Goal: Task Accomplishment & Management: Manage account settings

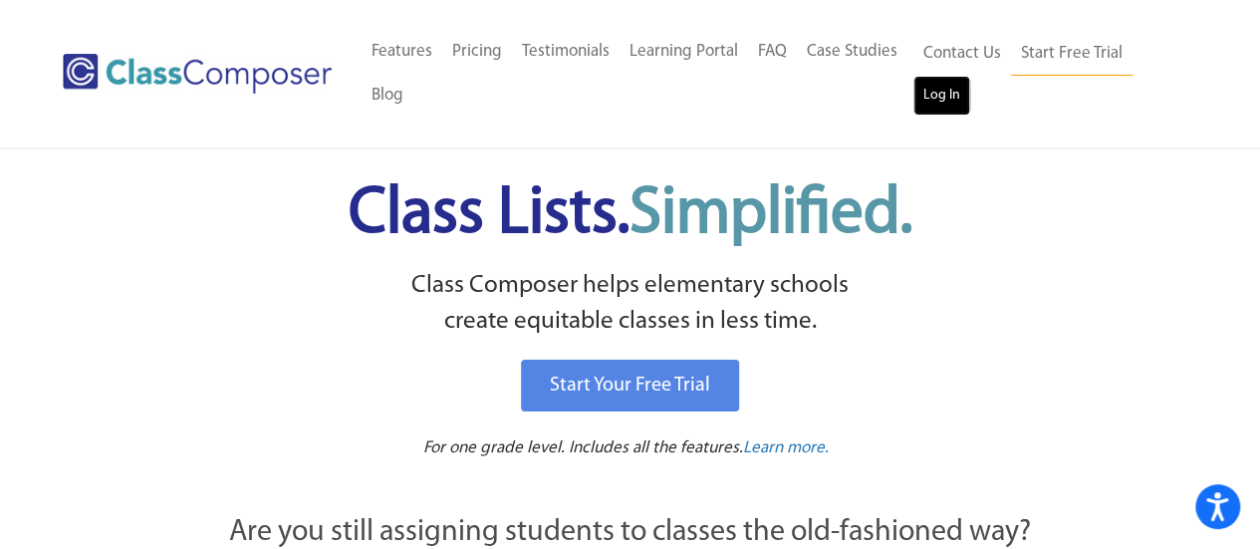
click at [946, 101] on link "Log In" at bounding box center [942, 96] width 57 height 40
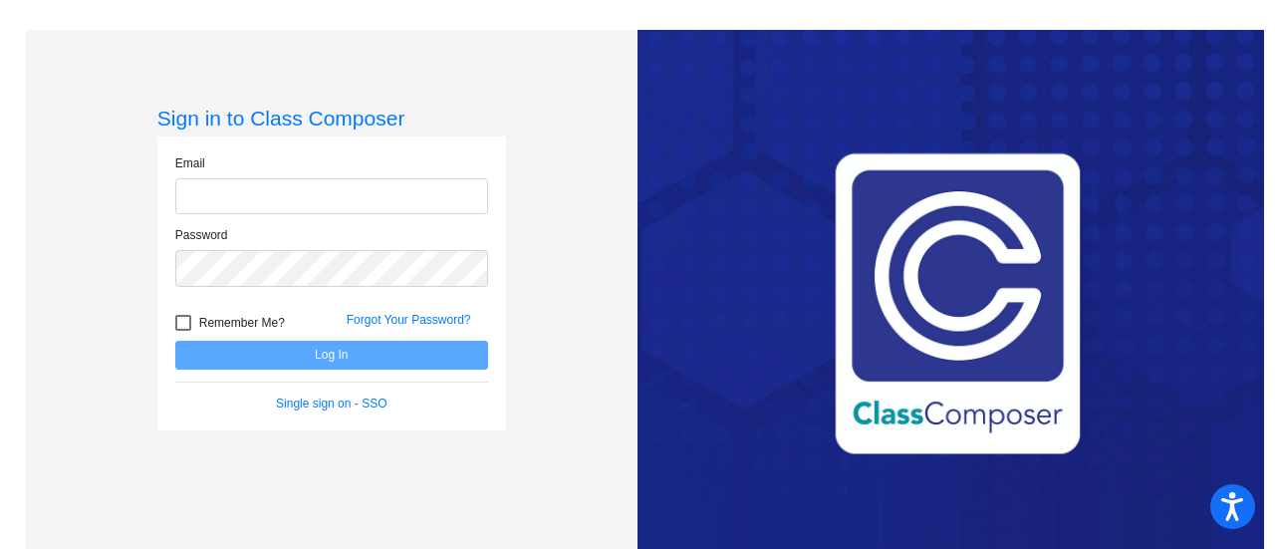
type input "[EMAIL_ADDRESS][PERSON_NAME][DOMAIN_NAME]"
click at [223, 315] on span "Remember Me?" at bounding box center [242, 323] width 86 height 24
click at [183, 331] on input "Remember Me?" at bounding box center [182, 331] width 1 height 1
checkbox input "true"
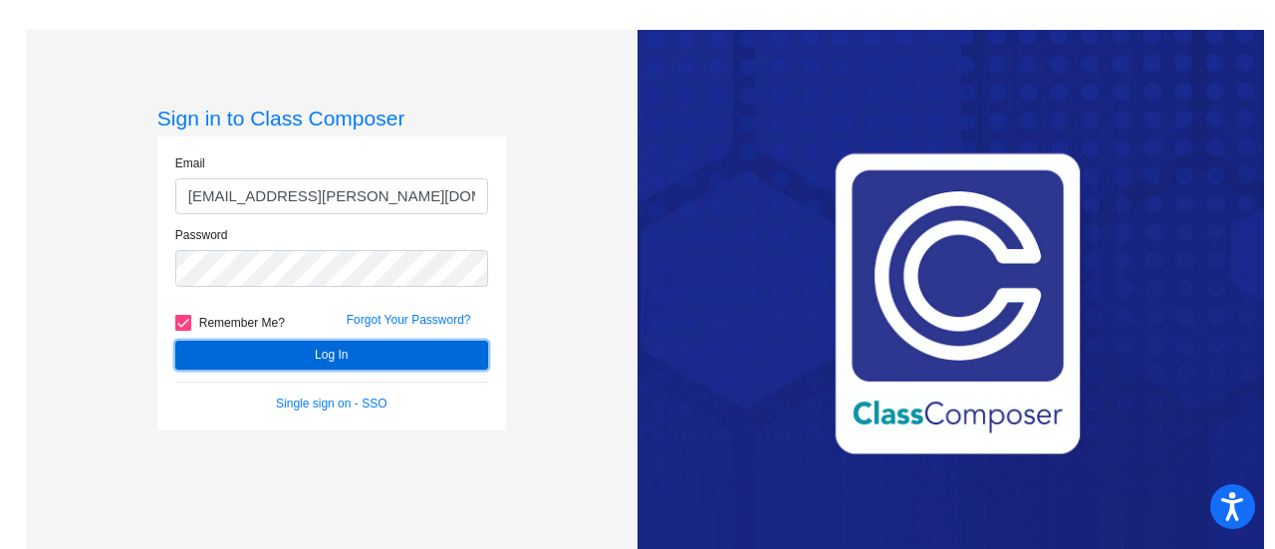
click at [237, 360] on button "Log In" at bounding box center [331, 355] width 313 height 29
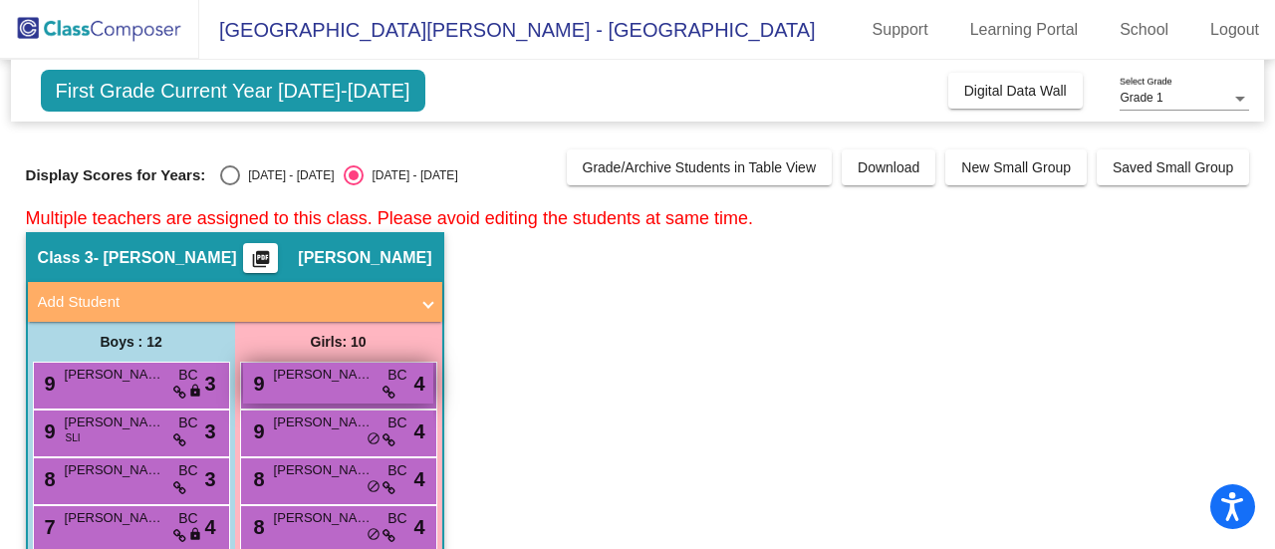
click at [345, 377] on span "[PERSON_NAME]" at bounding box center [324, 375] width 100 height 20
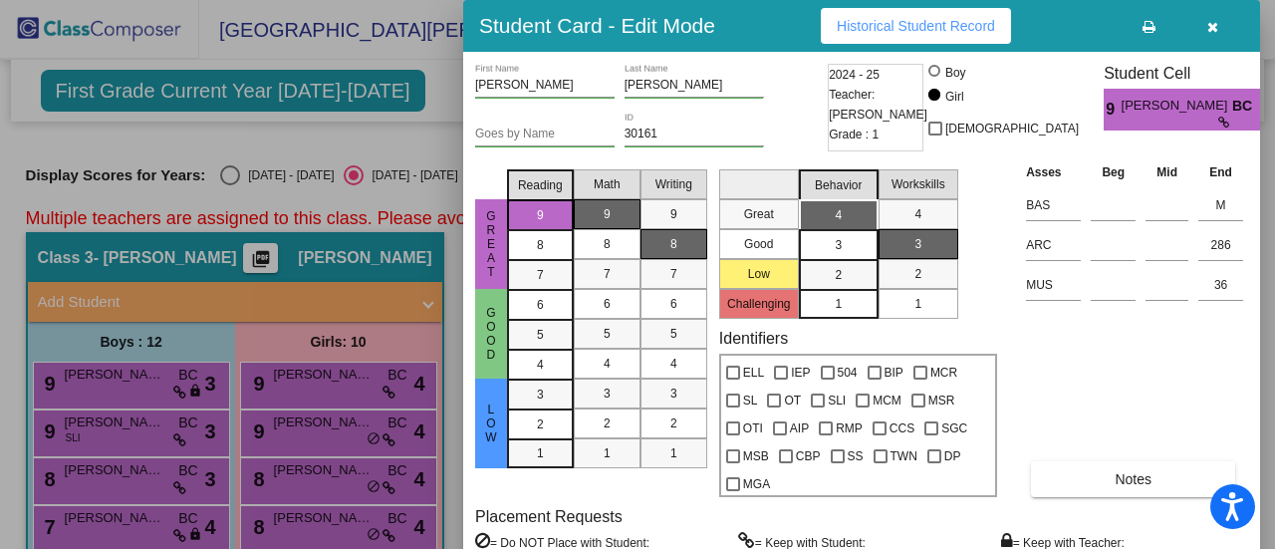
click at [429, 148] on div at bounding box center [637, 274] width 1275 height 549
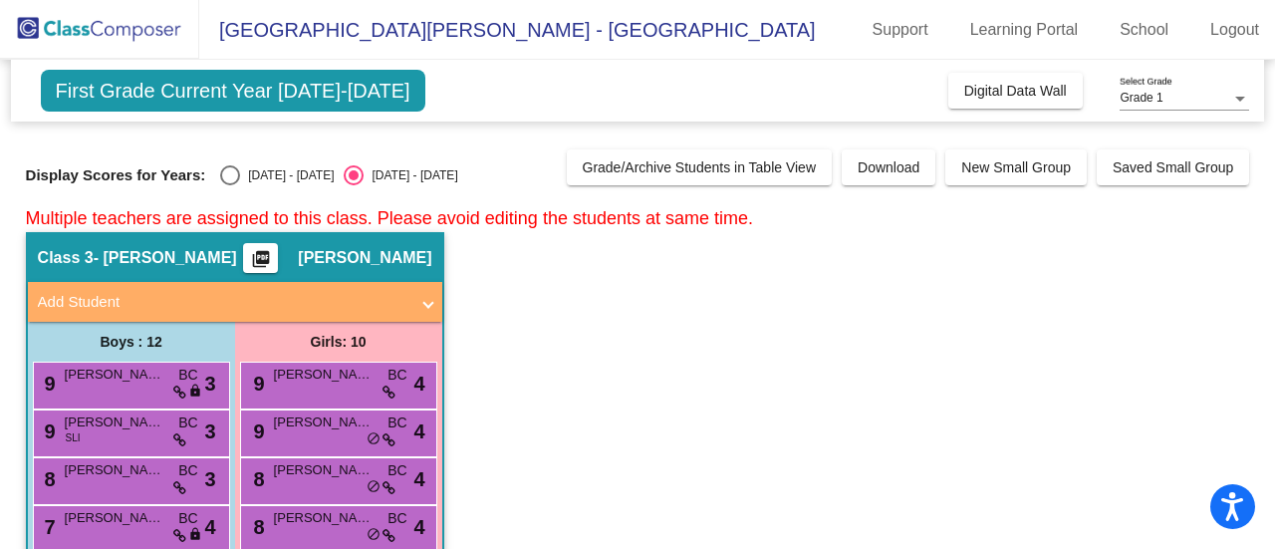
click at [1170, 87] on div "Grade 1 Select Grade" at bounding box center [1185, 94] width 130 height 34
click at [1170, 87] on span "Grade 1" at bounding box center [1185, 99] width 130 height 36
